Goal: Communication & Community: Answer question/provide support

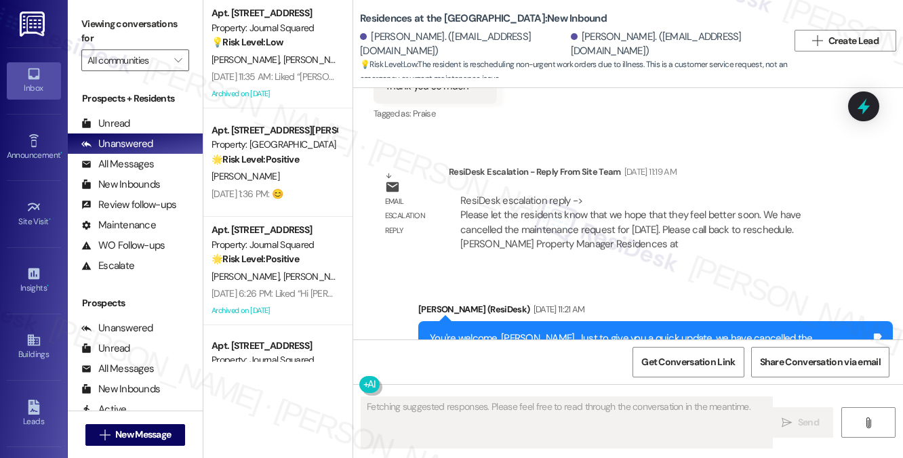
scroll to position [4536, 0]
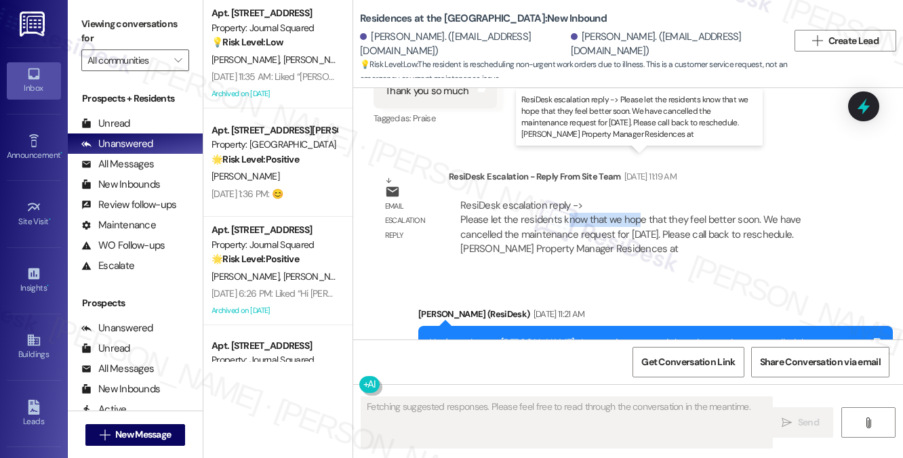
drag, startPoint x: 567, startPoint y: 173, endPoint x: 637, endPoint y: 175, distance: 69.9
click at [637, 199] on div "ResiDesk escalation reply -> Please let the residents know that we hope that th…" at bounding box center [630, 227] width 341 height 57
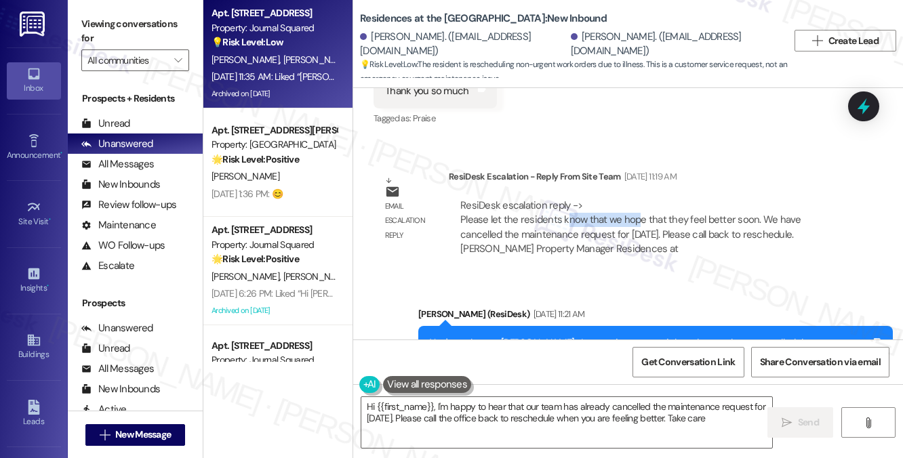
type textarea "Hi {{first_name}}, I'm happy to hear that our team has already cancelled the ma…"
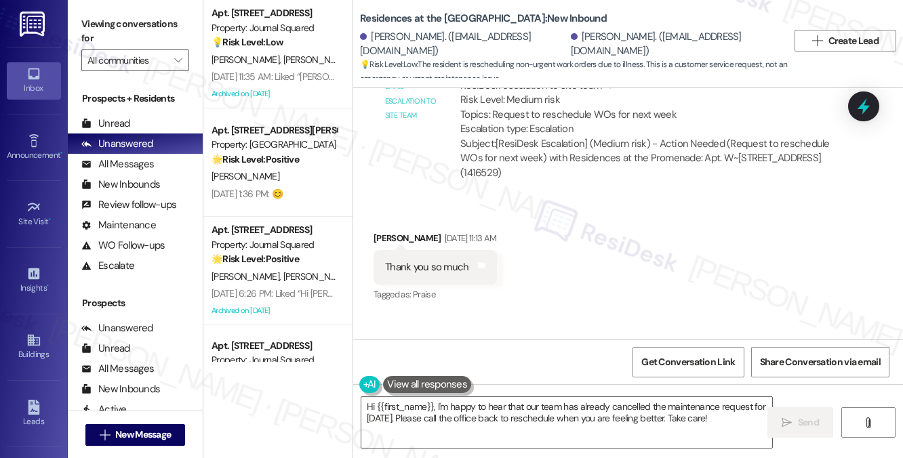
scroll to position [4129, 0]
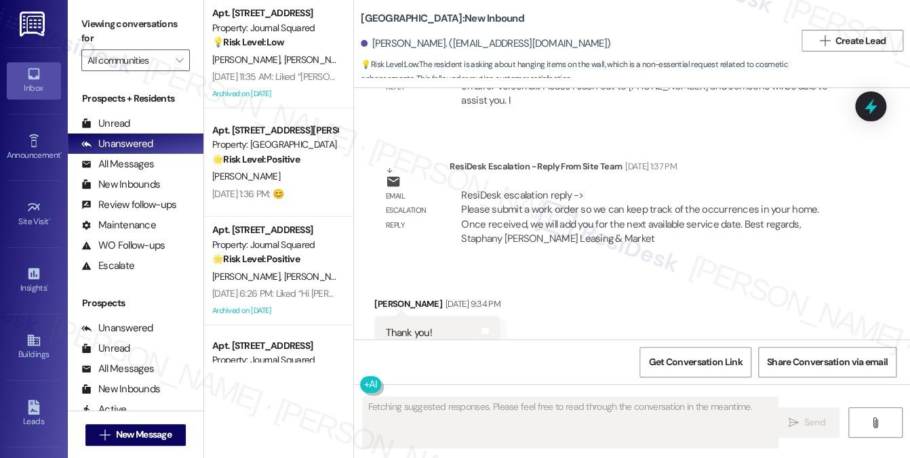
scroll to position [20789, 0]
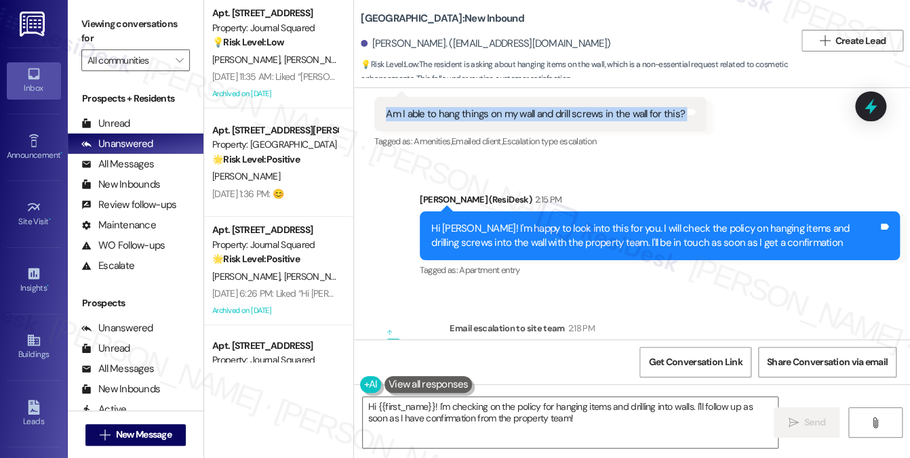
scroll to position [21239, 0]
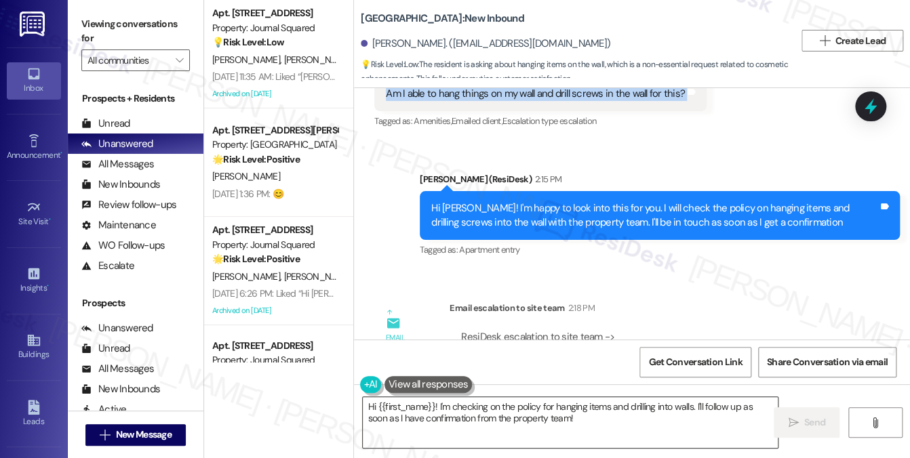
click at [470, 401] on textarea "Hi {{first_name}}! I'm checking on the policy for hanging items and drilling in…" at bounding box center [571, 422] width 416 height 51
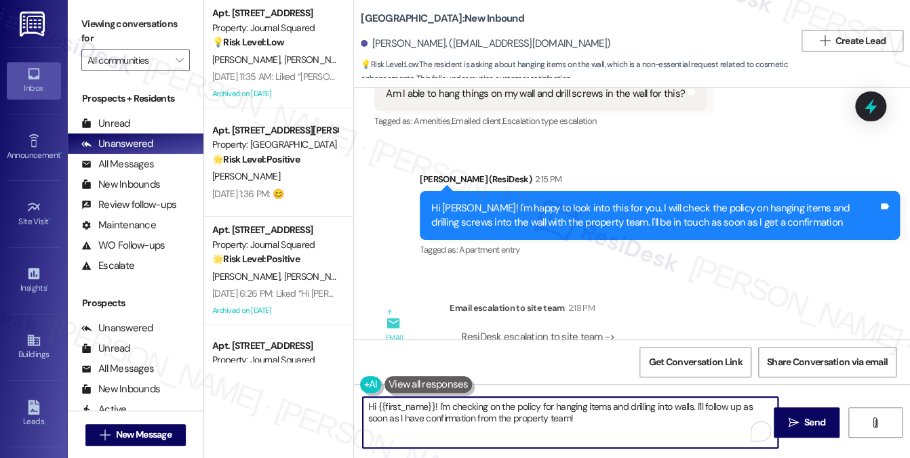
drag, startPoint x: 587, startPoint y: 418, endPoint x: 438, endPoint y: 403, distance: 149.9
click at [438, 403] on textarea "Hi {{first_name}}! I'm checking on the policy for hanging items and drilling in…" at bounding box center [571, 422] width 416 height 51
paste textarea "Absolutely, just anything larger than a quarter will have to be patched before …"
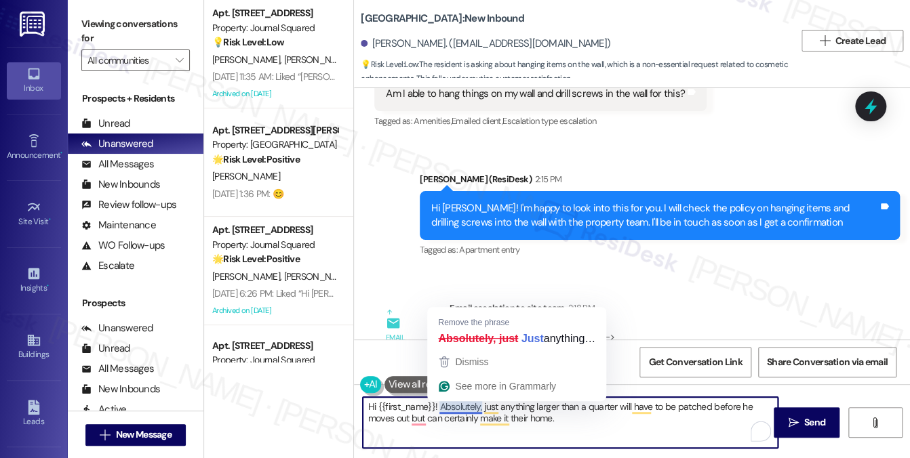
click at [472, 406] on textarea "Hi {{first_name}}! Absolutely, just anything larger than a quarter will have to…" at bounding box center [571, 422] width 416 height 51
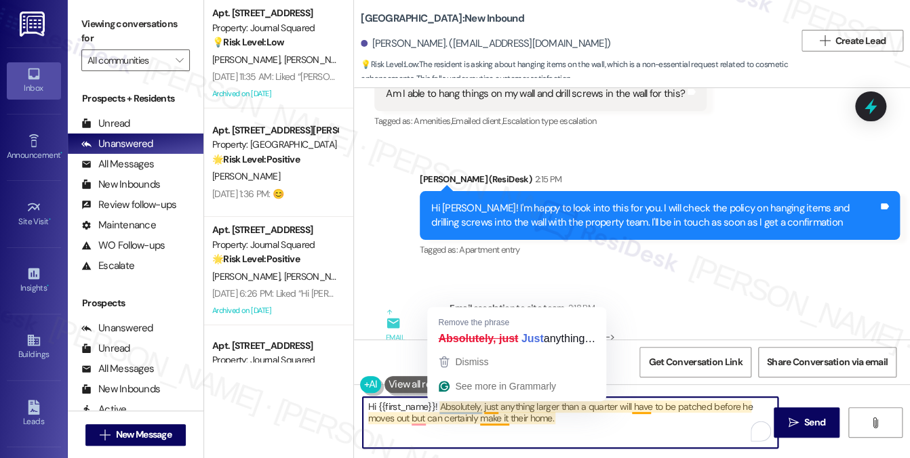
click at [570, 428] on textarea "Hi {{first_name}}! Absolutely, just anything larger than a quarter will have to…" at bounding box center [571, 422] width 416 height 51
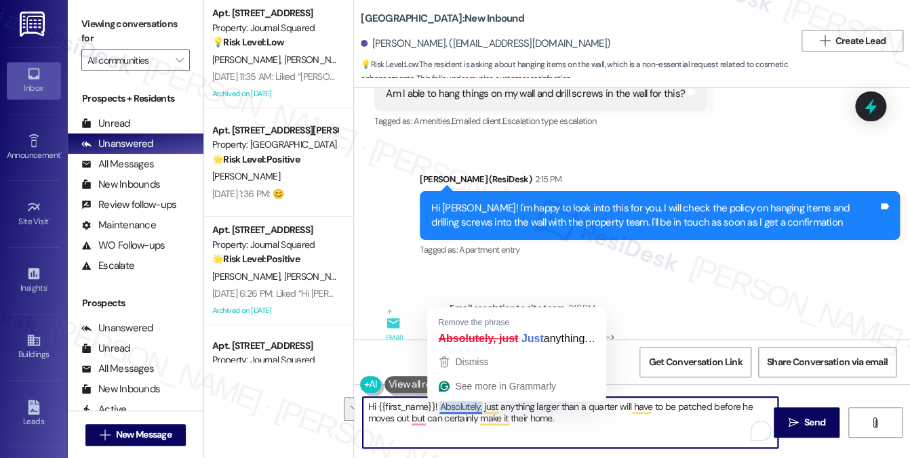
drag, startPoint x: 583, startPoint y: 421, endPoint x: 439, endPoint y: 409, distance: 144.3
click at [439, 409] on textarea "Hi {{first_name}}! Absolutely, just anything larger than a quarter will have to…" at bounding box center [571, 422] width 416 height 51
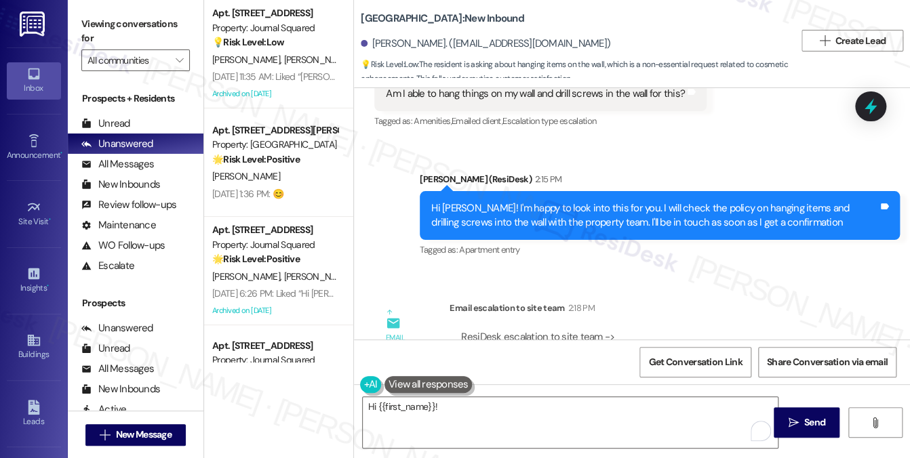
click at [143, 36] on label "Viewing conversations for" at bounding box center [135, 32] width 108 height 36
click at [138, 37] on label "Viewing conversations for" at bounding box center [135, 32] width 108 height 36
click at [461, 397] on textarea "Hi {{first_name}}!" at bounding box center [571, 422] width 416 height 51
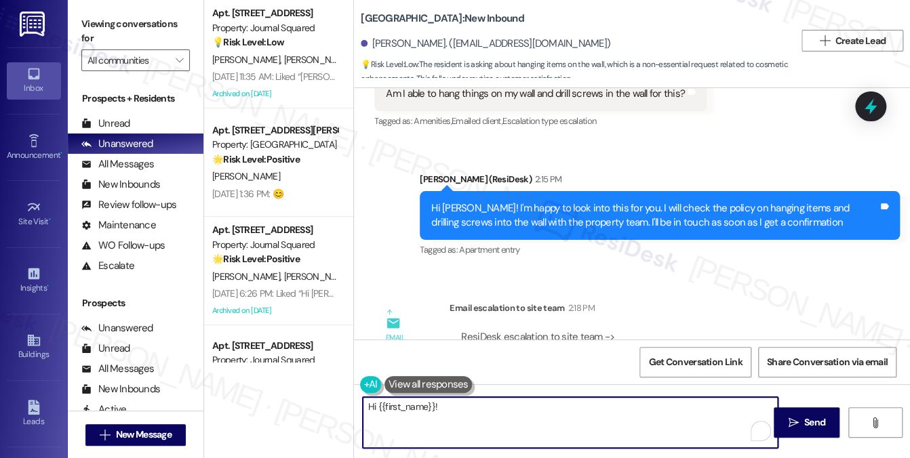
paste textarea "The site team said absolutely — you can definitely make it your home! Just a he…"
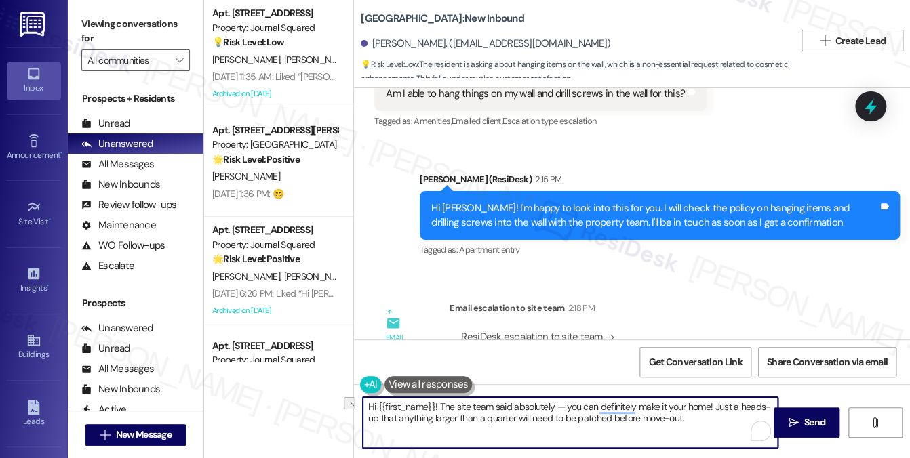
drag, startPoint x: 562, startPoint y: 405, endPoint x: 494, endPoint y: 406, distance: 68.5
click at [494, 406] on textarea "Hi {{first_name}}! The site team said absolutely — you can definitely make it y…" at bounding box center [571, 422] width 416 height 51
click at [648, 408] on textarea "Hi {{first_name}}! The site team confirmed you can make it your home! Just a he…" at bounding box center [571, 422] width 416 height 51
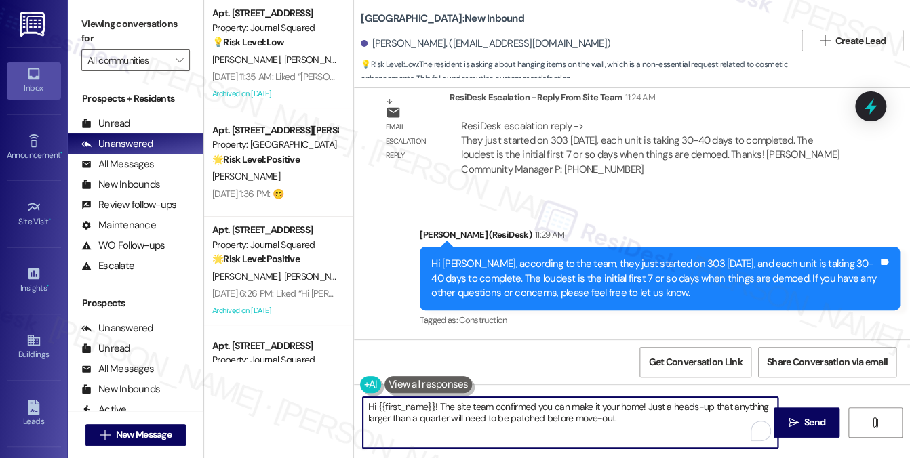
scroll to position [20832, 0]
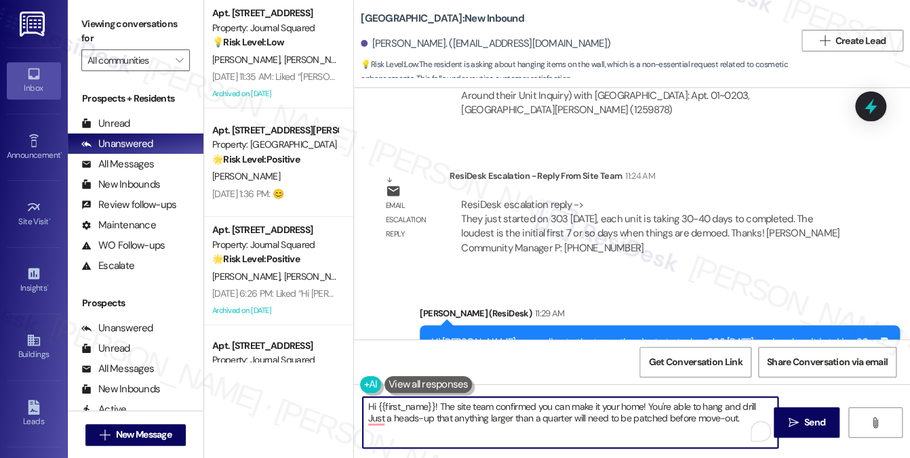
drag, startPoint x: 689, startPoint y: 407, endPoint x: 673, endPoint y: 403, distance: 16.6
click at [673, 403] on textarea "Hi {{first_name}}! The site team confirmed you can make it your home! You're ab…" at bounding box center [571, 422] width 416 height 51
click at [384, 419] on textarea "Hi {{first_name}}! The site team confirmed you can make it your home! You're we…" at bounding box center [571, 422] width 416 height 51
click at [542, 416] on textarea "Hi {{first_name}}! The site team confirmed you can make it your home! You're we…" at bounding box center [571, 422] width 416 height 51
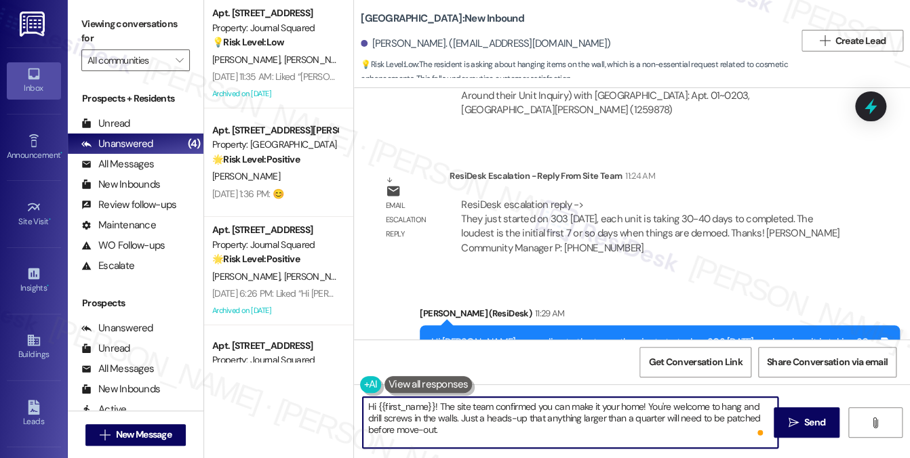
click at [542, 416] on textarea "Hi {{first_name}}! The site team confirmed you can make it your home! You're we…" at bounding box center [571, 422] width 416 height 51
click at [490, 425] on textarea "Hi {{first_name}}! The site team confirmed you can make it your home! You're we…" at bounding box center [571, 422] width 416 height 51
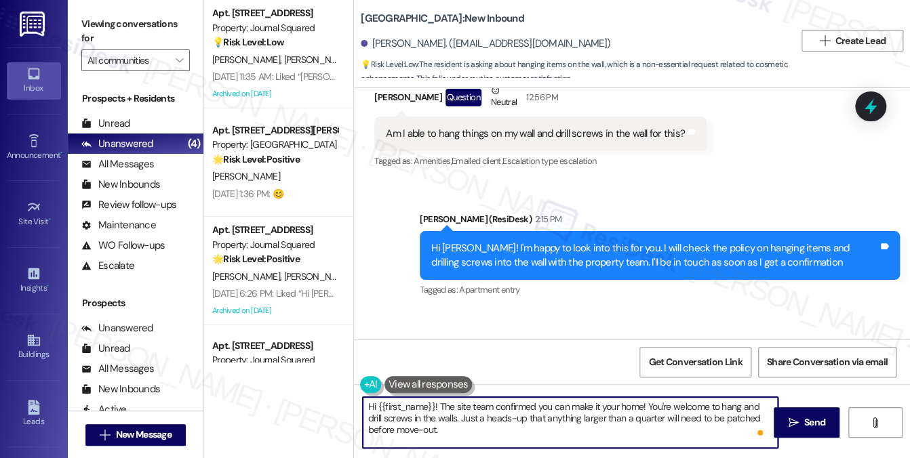
scroll to position [21239, 0]
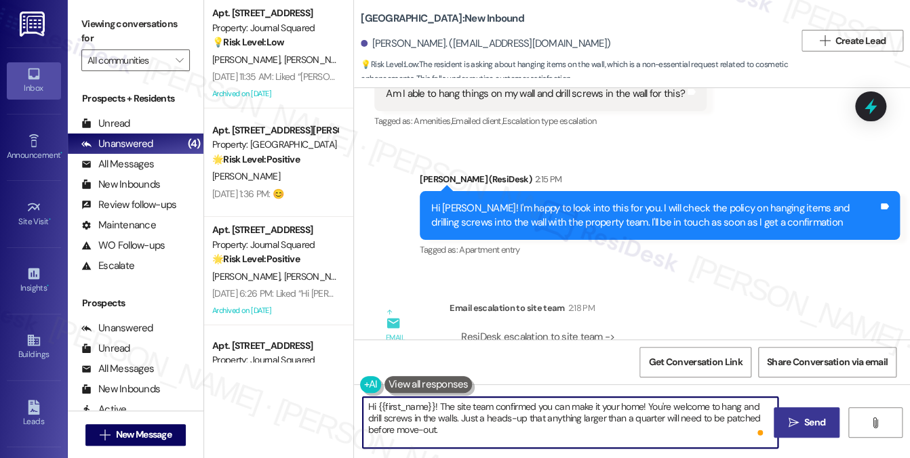
type textarea "Hi {{first_name}}! The site team confirmed you can make it your home! You're we…"
click at [789, 419] on icon "" at bounding box center [793, 423] width 10 height 11
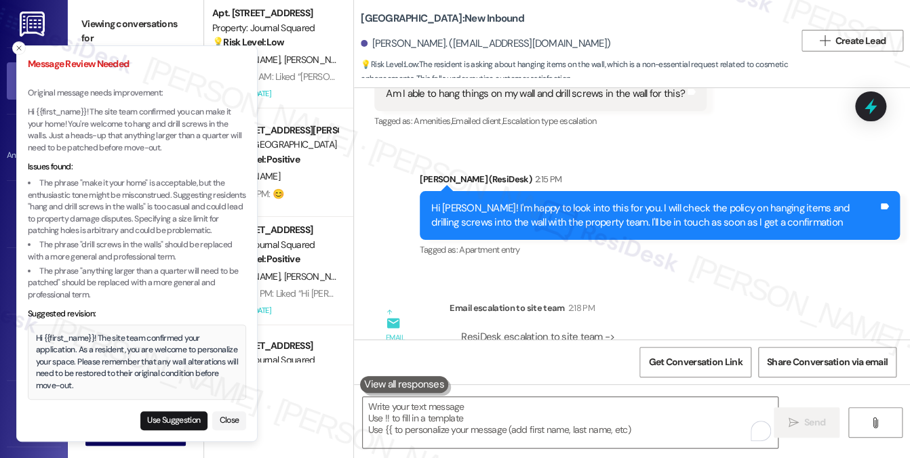
click at [157, 124] on p "Hi {{first_name}}! The site team confirmed you can make it your home! You're we…" at bounding box center [137, 129] width 218 height 47
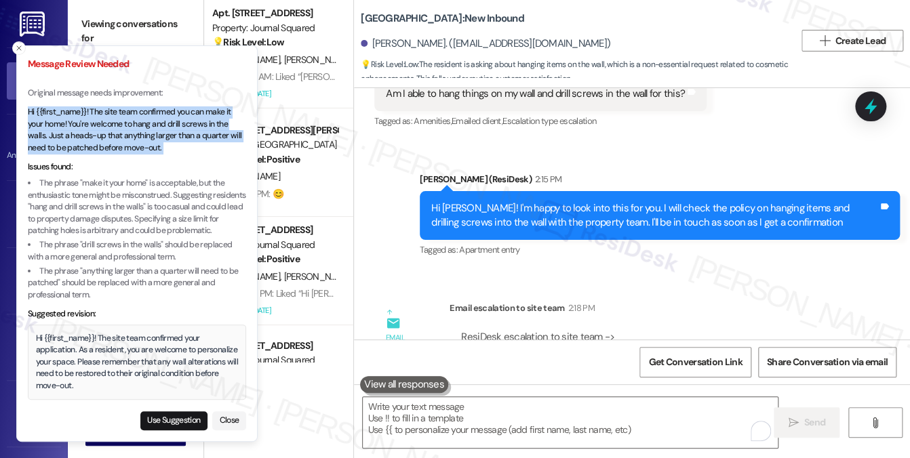
click at [157, 124] on p "Hi {{first_name}}! The site team confirmed you can make it your home! You're we…" at bounding box center [137, 129] width 218 height 47
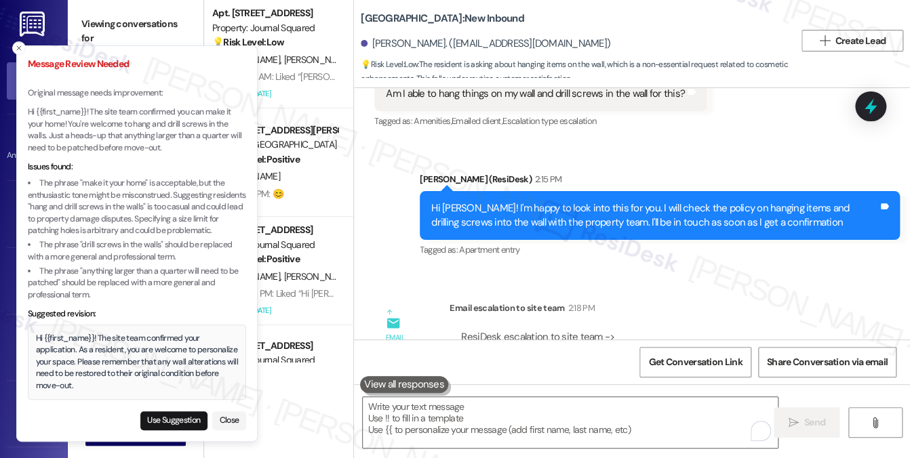
click at [119, 349] on div "Hi {{first_name}}! The site team confirmed your application. As a resident, you…" at bounding box center [137, 363] width 203 height 60
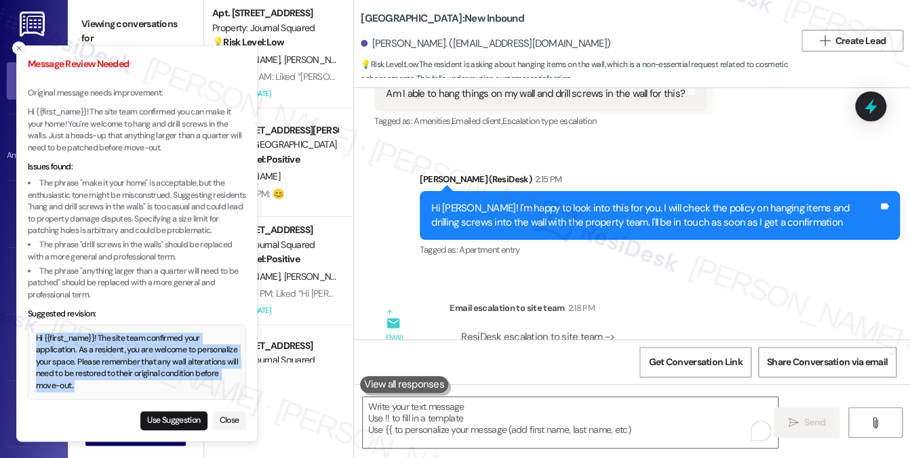
click at [119, 349] on div "Hi {{first_name}}! The site team confirmed your application. As a resident, you…" at bounding box center [137, 363] width 203 height 60
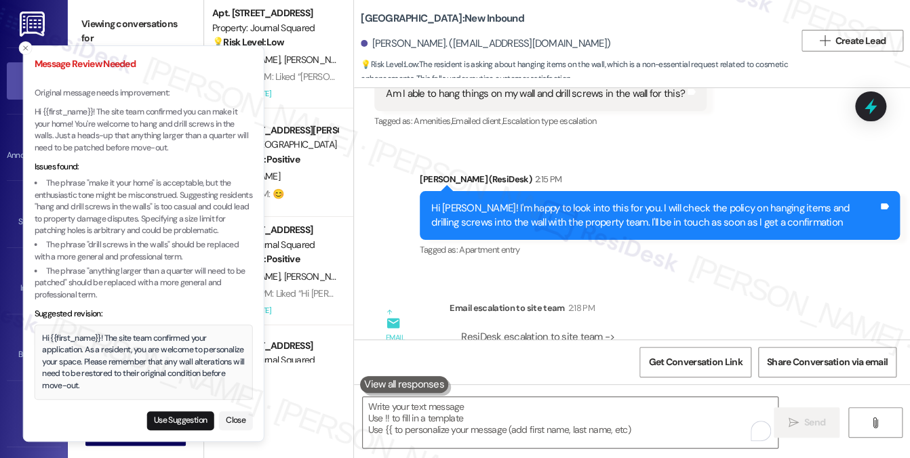
drag, startPoint x: 85, startPoint y: 242, endPoint x: 104, endPoint y: 243, distance: 19.0
click at [104, 243] on li "The phrase "drill screws in the walls" should be replaced with a more general a…" at bounding box center [144, 251] width 218 height 24
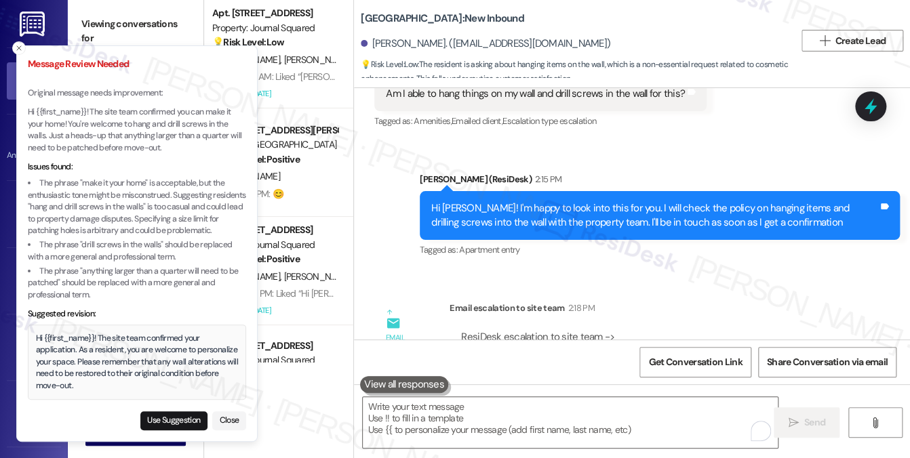
click at [136, 259] on li "The phrase "drill screws in the walls" should be replaced with a more general a…" at bounding box center [137, 251] width 218 height 24
click at [89, 361] on div "Hi {{first_name}}! The site team confirmed your application. As a resident, you…" at bounding box center [137, 363] width 203 height 60
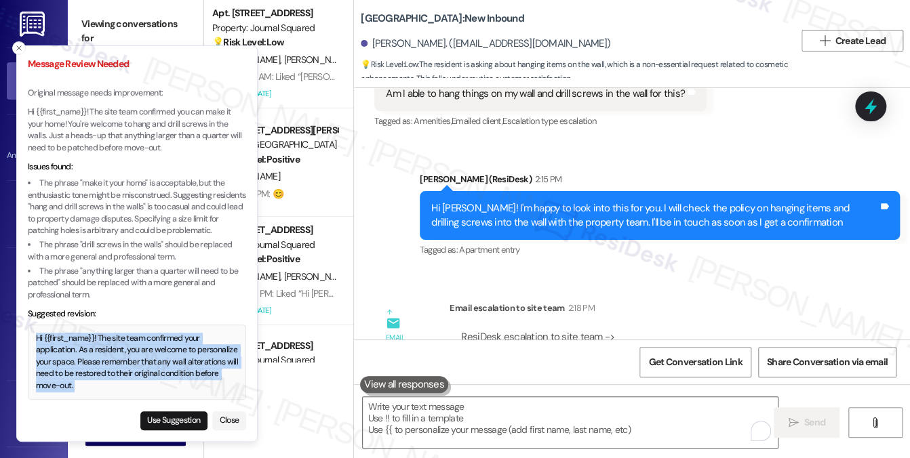
click at [89, 361] on div "Hi {{first_name}}! The site team confirmed your application. As a resident, you…" at bounding box center [137, 363] width 203 height 60
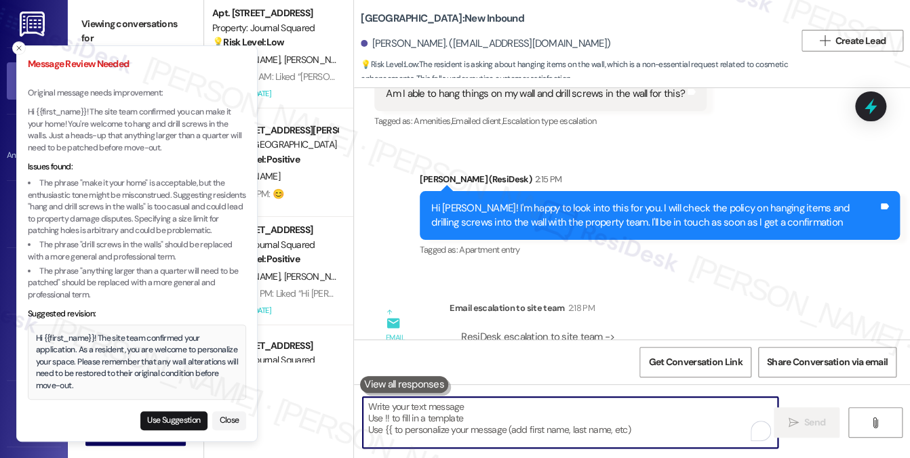
click at [477, 420] on textarea "To enrich screen reader interactions, please activate Accessibility in Grammarl…" at bounding box center [571, 422] width 416 height 51
click at [496, 416] on textarea "To enrich screen reader interactions, please activate Accessibility in Grammarl…" at bounding box center [571, 422] width 416 height 51
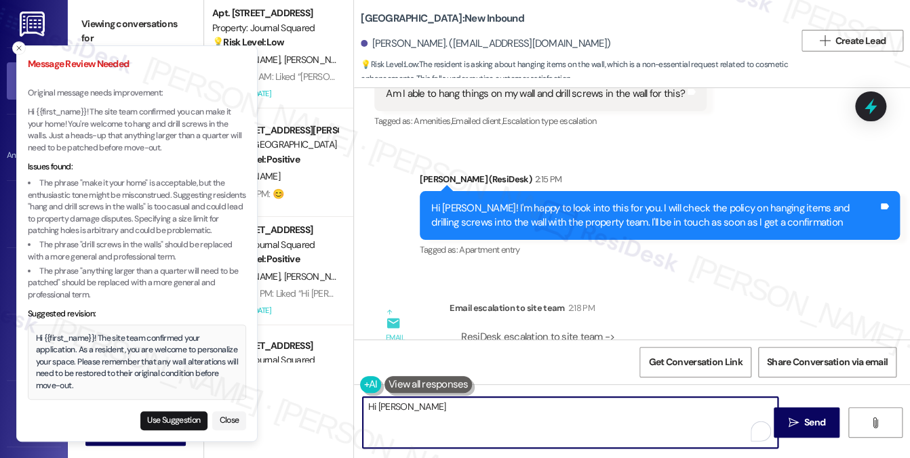
click at [383, 43] on div "[PERSON_NAME]. ([EMAIL_ADDRESS][DOMAIN_NAME])" at bounding box center [486, 44] width 250 height 14
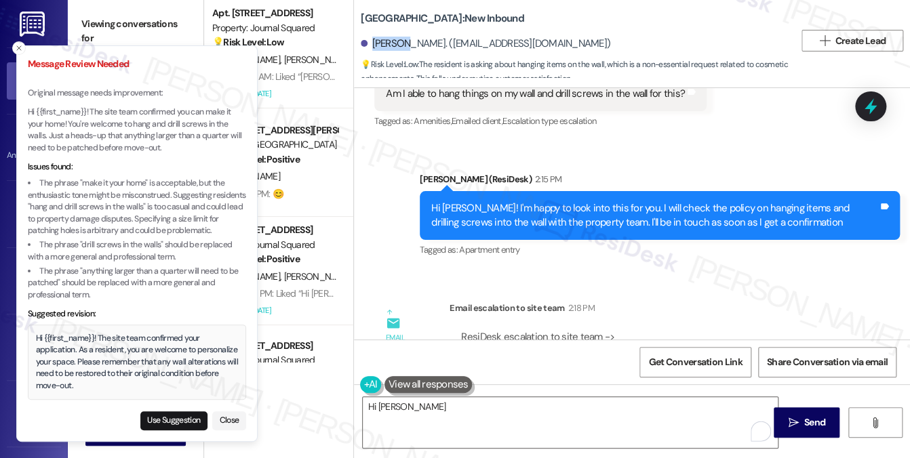
copy div "[PERSON_NAME]"
click at [384, 406] on textarea "Hi [PERSON_NAME]" at bounding box center [571, 422] width 416 height 51
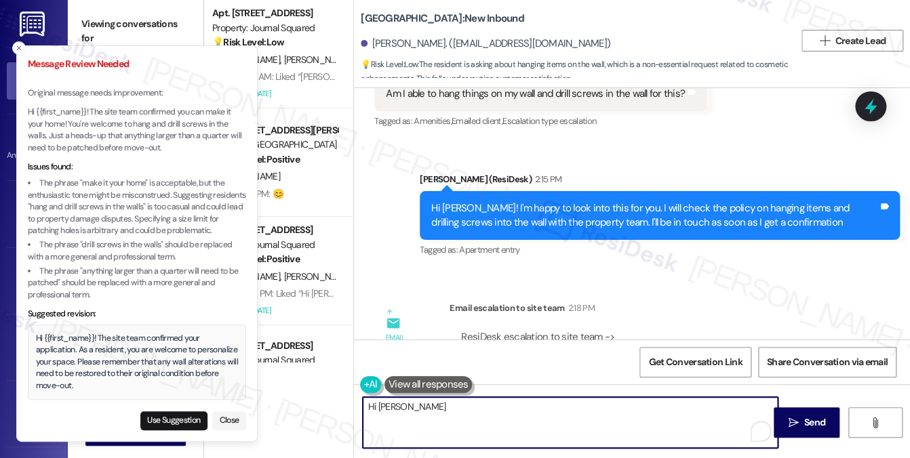
click at [384, 406] on textarea "Hi [PERSON_NAME]" at bounding box center [571, 422] width 416 height 51
paste textarea "hila"
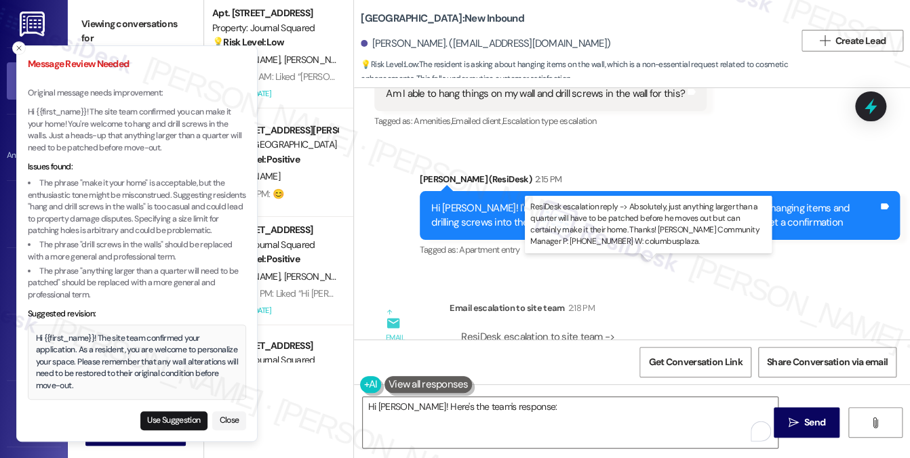
drag, startPoint x: 631, startPoint y: 296, endPoint x: 460, endPoint y: 285, distance: 171.2
copy div "Absolutely, just anything larger than a quarter will have to be patched before …"
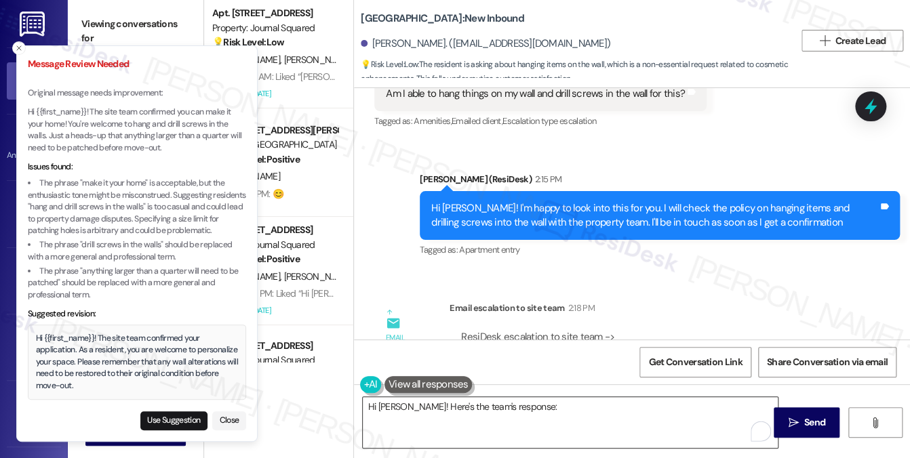
click at [440, 429] on textarea "Hi [PERSON_NAME]! Here's the team's response:" at bounding box center [571, 422] width 416 height 51
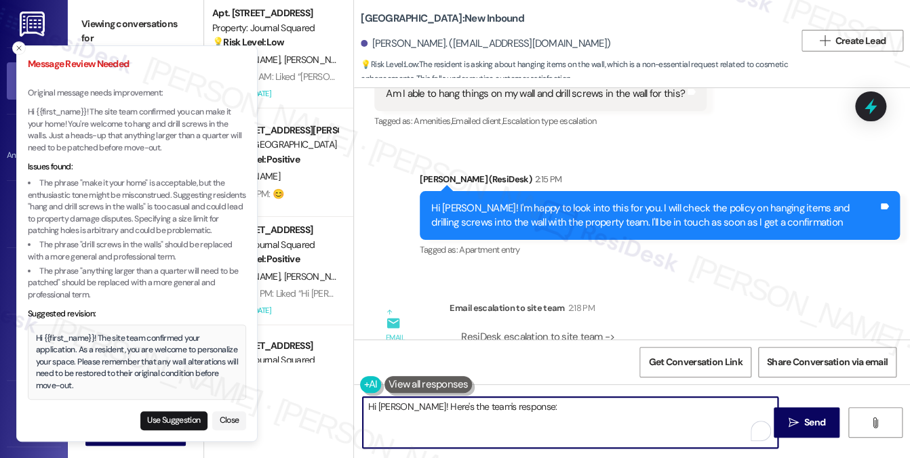
paste textarea "Absolutely, just anything larger than a quarter will have to be patched before …"
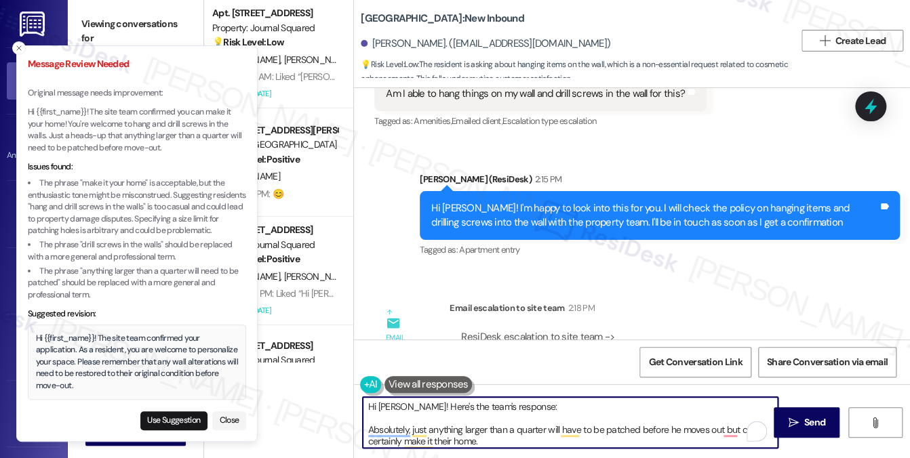
click at [363, 429] on textarea "Hi [PERSON_NAME]! Here's the team's response: Absolutely, just anything larger …" at bounding box center [571, 422] width 416 height 51
click at [481, 439] on textarea "Hi [PERSON_NAME]! Here's the team's response: "Absolutely, just anything larger…" at bounding box center [571, 422] width 416 height 51
click at [524, 409] on textarea "Hi [PERSON_NAME]! Here's the team's response: "Absolutely, just anything larger…" at bounding box center [571, 422] width 416 height 51
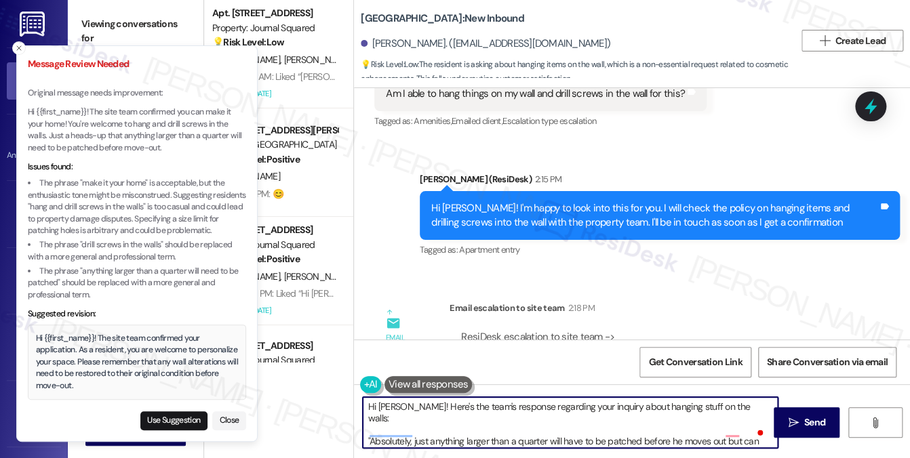
click at [483, 431] on textarea "Hi [PERSON_NAME]! Here's the team's response regarding your inquiry about hangi…" at bounding box center [571, 422] width 416 height 51
click at [486, 433] on textarea "Hi [PERSON_NAME]! Here's the team's response regarding your inquiry about hangi…" at bounding box center [571, 422] width 416 height 51
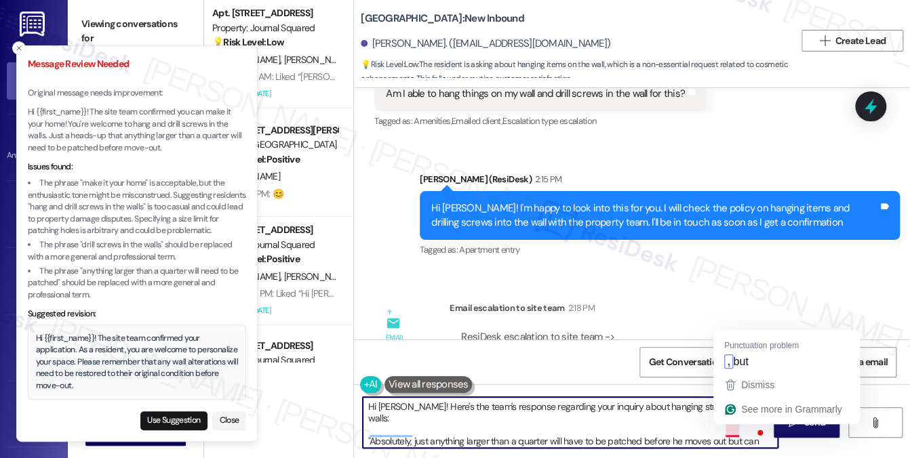
type textarea "Hi [PERSON_NAME]! Here's the team's response regarding your inquiry about hangi…"
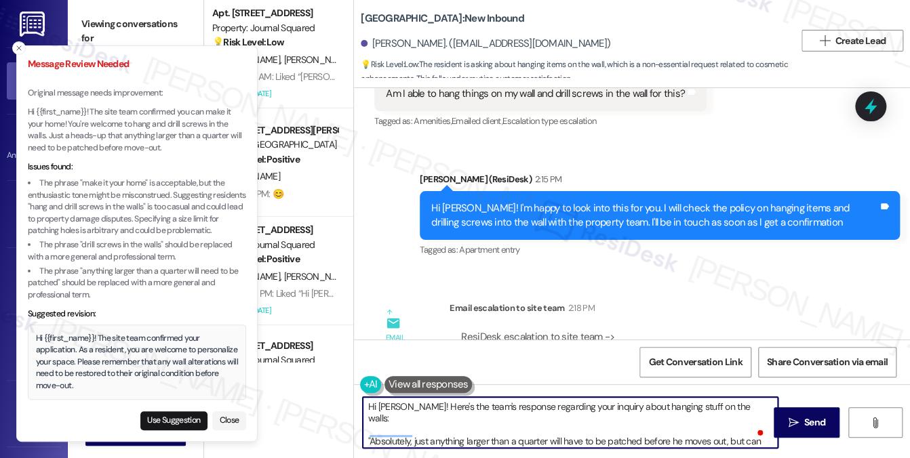
click at [502, 437] on textarea "Hi [PERSON_NAME]! Here's the team's response regarding your inquiry about hangi…" at bounding box center [571, 422] width 416 height 51
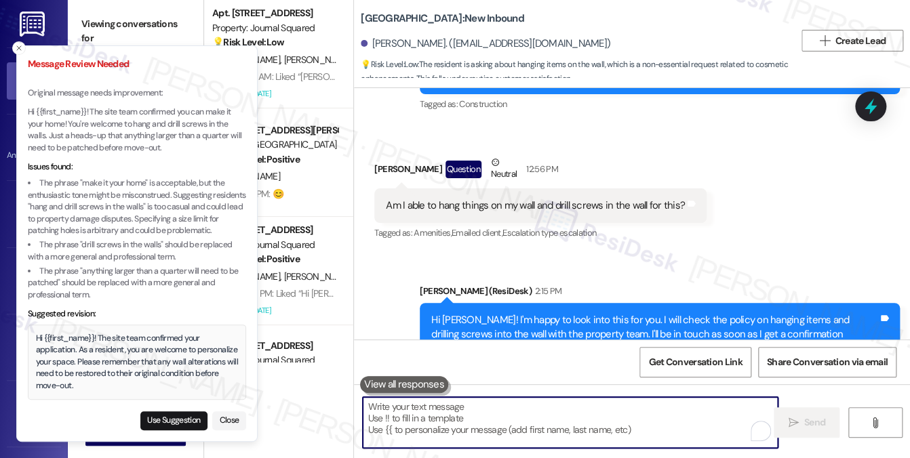
scroll to position [21103, 0]
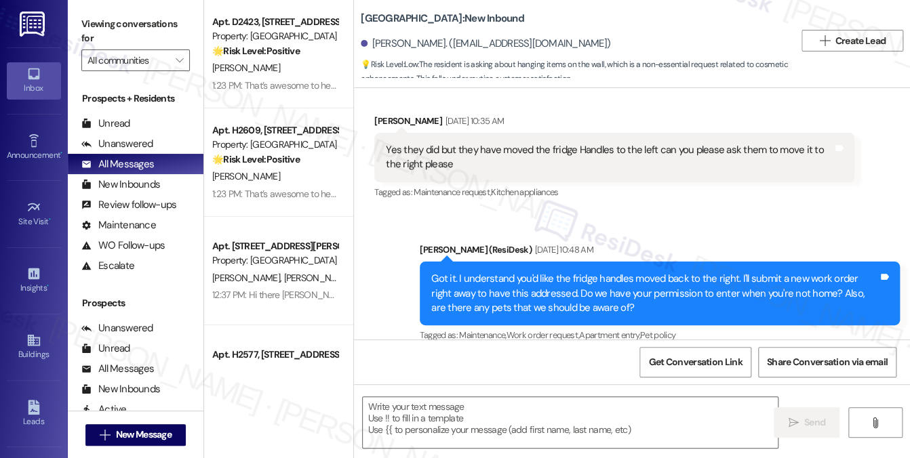
type textarea "Fetching suggested responses. Please feel free to read through the conversation…"
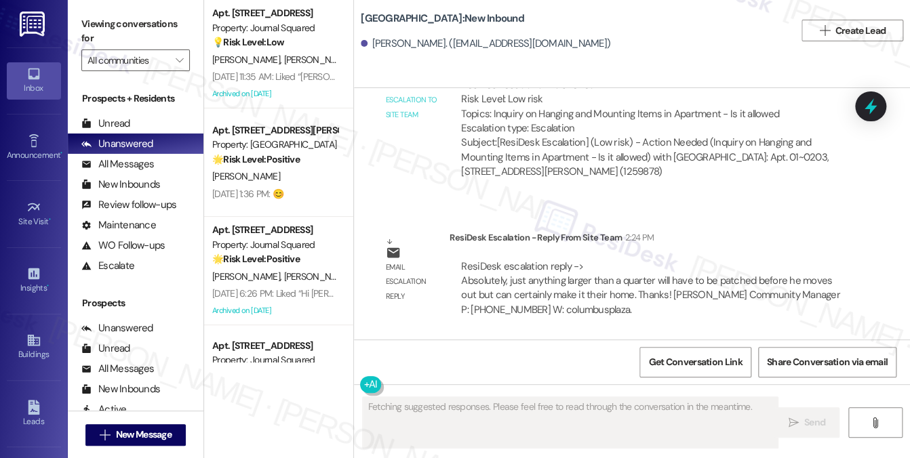
scroll to position [21491, 0]
click at [552, 397] on div "Hi Akhila! Here's the team's response regarding your inquiry about hanging stuf…" at bounding box center [654, 426] width 447 height 58
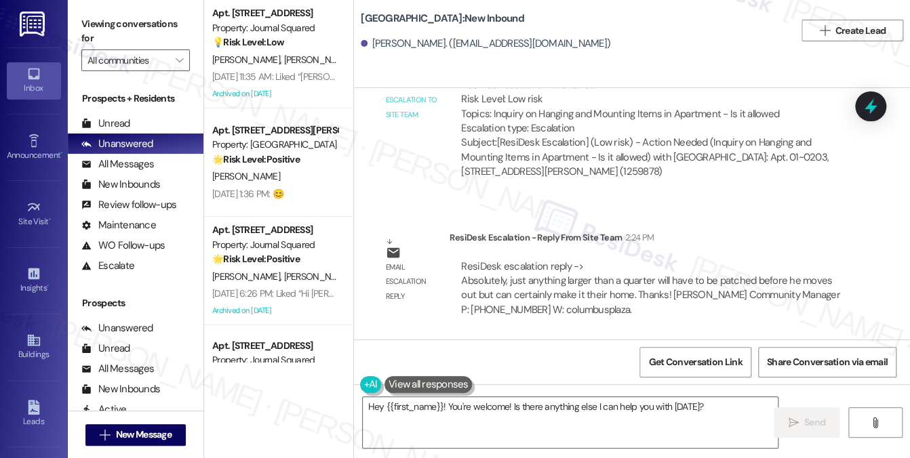
click at [524, 397] on div "Hi Akhila! Here's the team's response regarding your inquiry about hanging stuf…" at bounding box center [654, 426] width 447 height 58
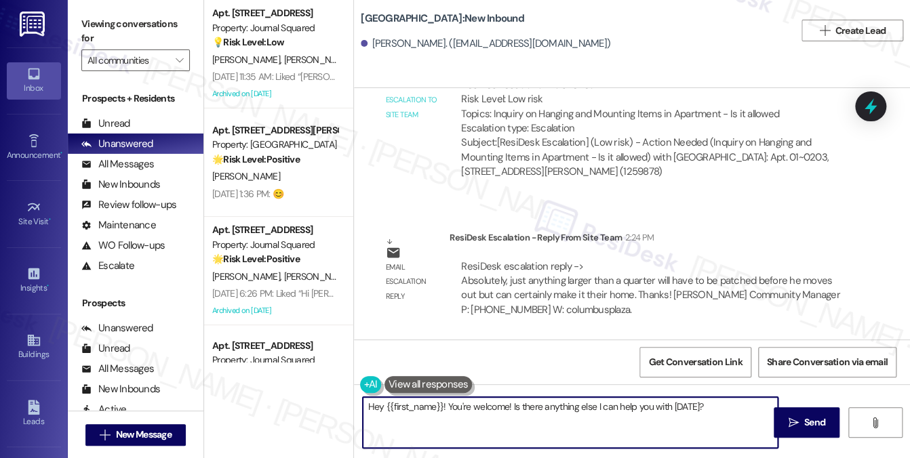
drag, startPoint x: 446, startPoint y: 405, endPoint x: 328, endPoint y: 401, distance: 117.4
click at [328, 401] on div "Apt. 2509, 605 Pavonia Avenue Property: Journal Squared 💡 Risk Level: Low The r…" at bounding box center [557, 229] width 706 height 458
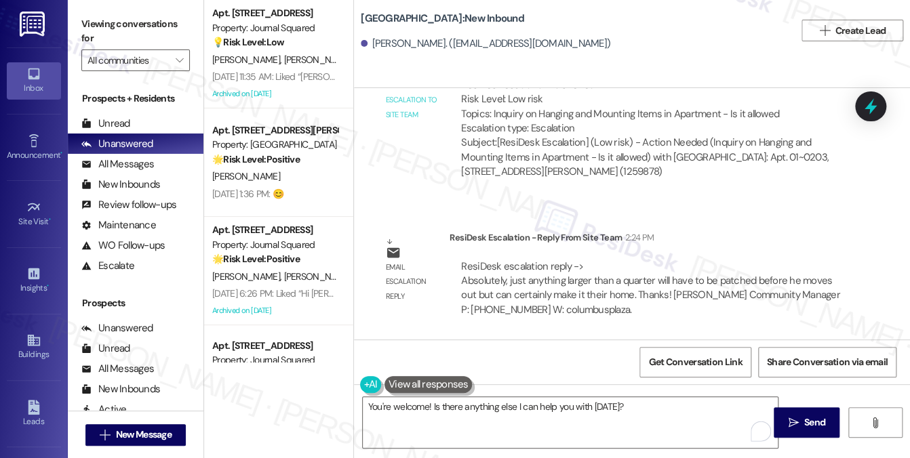
click at [570, 397] on div "Hi Akhila! Here's the team's response regarding your inquiry about hanging stuf…" at bounding box center [654, 426] width 447 height 58
click at [545, 412] on textarea "You're welcome! Is there anything else I can help you with today?" at bounding box center [571, 422] width 416 height 51
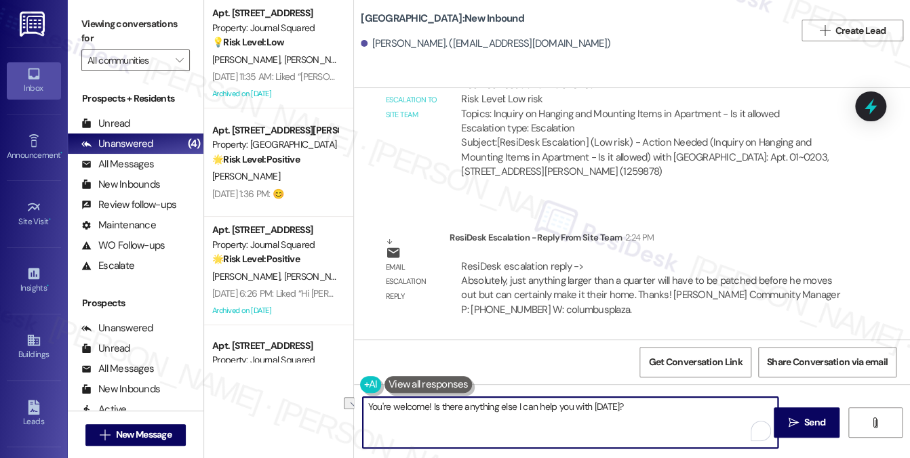
drag, startPoint x: 637, startPoint y: 411, endPoint x: 432, endPoint y: 409, distance: 205.5
click at [432, 409] on textarea "You're welcome! Is there anything else I can help you with today?" at bounding box center [571, 422] width 416 height 51
click at [391, 408] on textarea "You're welcome! Is there anything else I can help you with today?" at bounding box center [571, 422] width 416 height 51
drag, startPoint x: 620, startPoint y: 406, endPoint x: 423, endPoint y: 410, distance: 196.7
click at [423, 410] on textarea "You're welcome! Is there anything else I can help you with today?" at bounding box center [571, 422] width 416 height 51
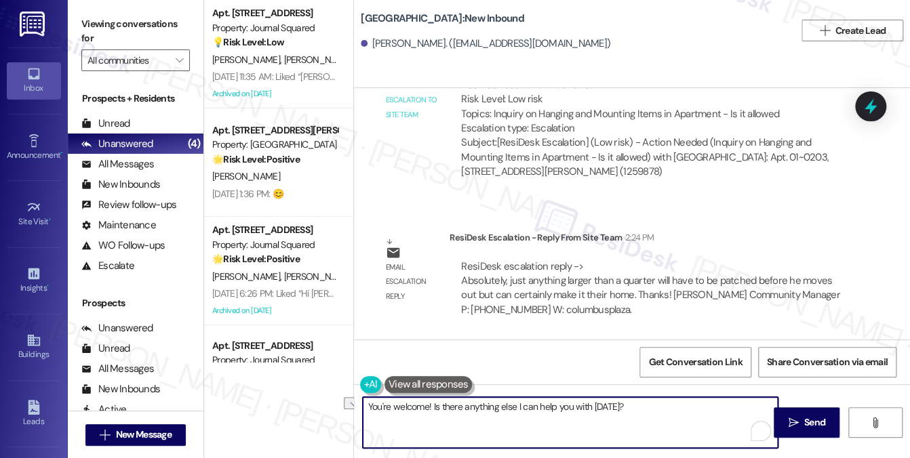
click at [390, 406] on textarea "You're welcome! Is there anything else I can help you with today?" at bounding box center [571, 422] width 416 height 51
drag, startPoint x: 652, startPoint y: 412, endPoint x: 452, endPoint y: 416, distance: 199.4
click at [452, 416] on textarea "You're very welcome! Is there anything else I can help you with today?" at bounding box center [571, 422] width 416 height 51
type textarea "You're very welcome! If you need anything else, feel free to let us know."
